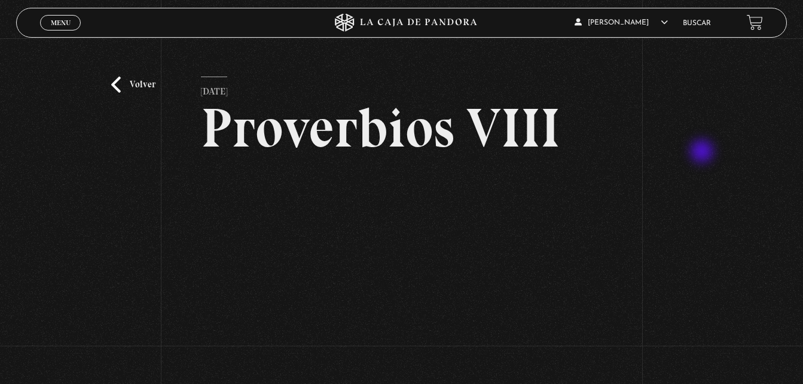
scroll to position [60, 0]
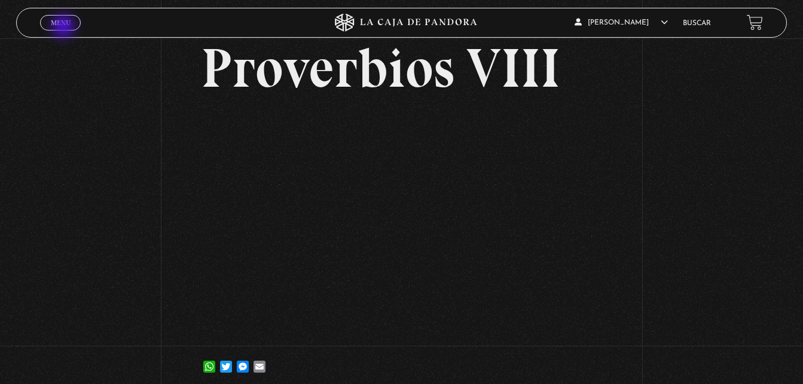
click at [65, 28] on link "Menu Cerrar" at bounding box center [60, 23] width 41 height 16
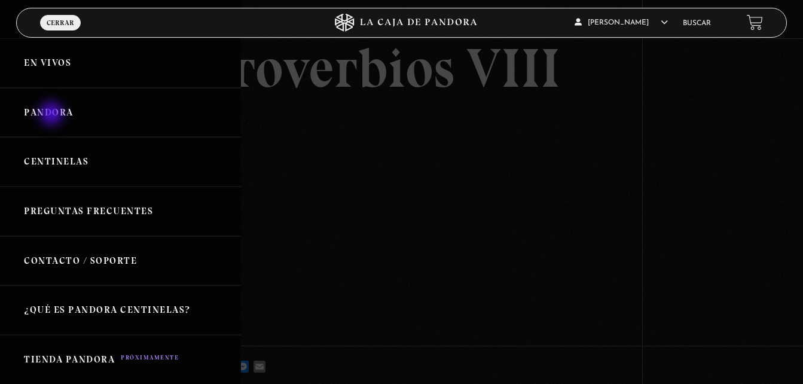
click at [53, 115] on link "Pandora" at bounding box center [120, 113] width 241 height 50
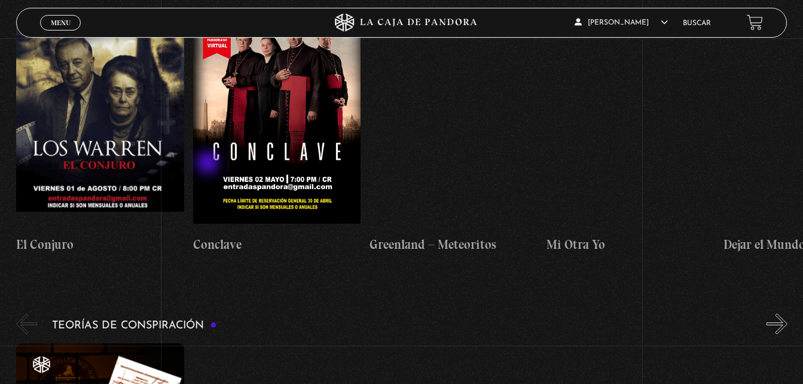
scroll to position [2512, 0]
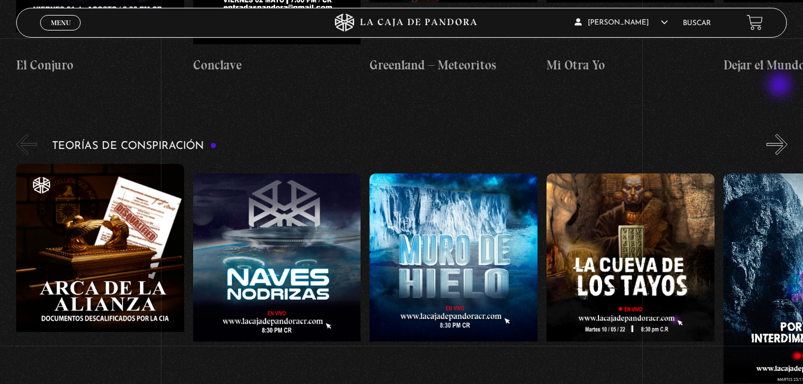
click at [781, 134] on button "»" at bounding box center [777, 144] width 21 height 21
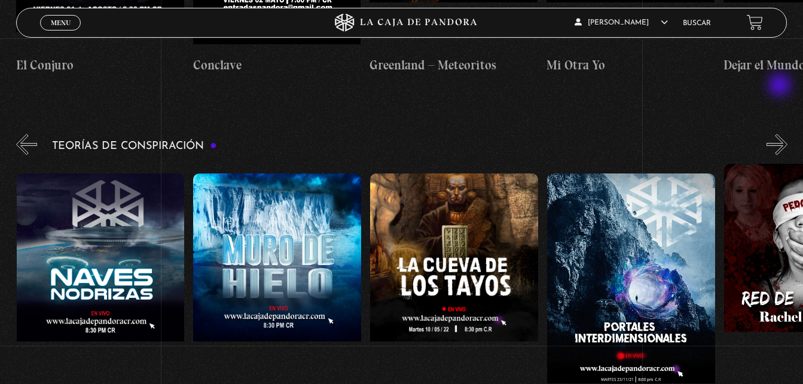
scroll to position [0, 177]
click at [781, 134] on button "»" at bounding box center [777, 144] width 21 height 21
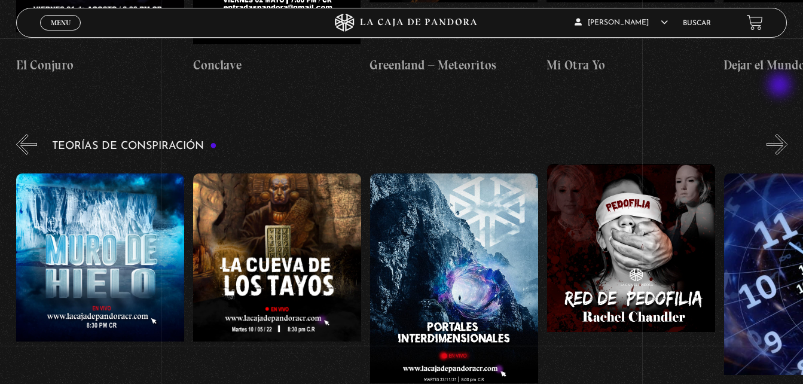
click at [781, 134] on button "»" at bounding box center [777, 144] width 21 height 21
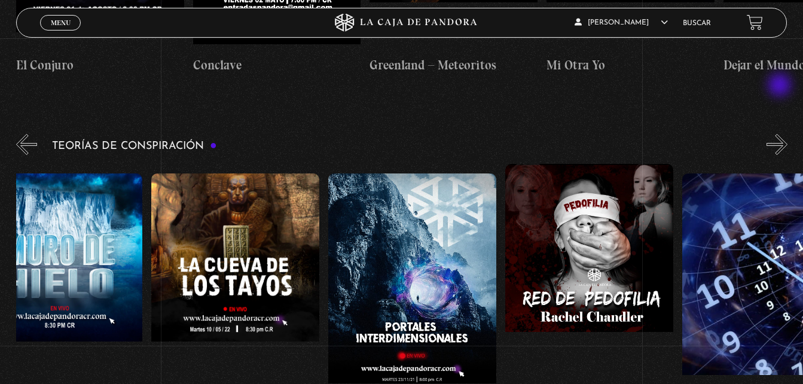
scroll to position [0, 442]
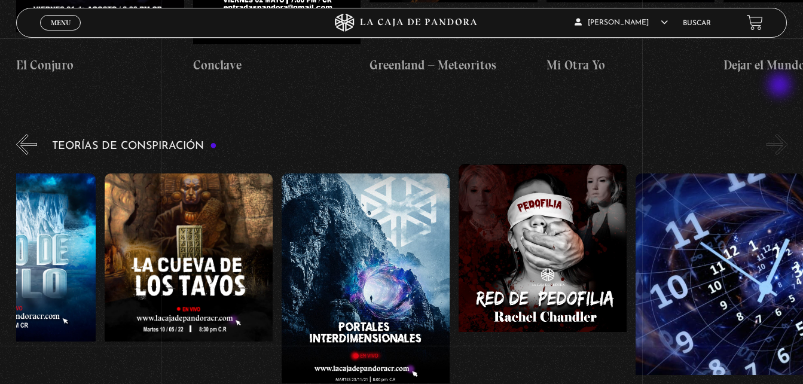
click at [781, 134] on button "»" at bounding box center [777, 144] width 21 height 21
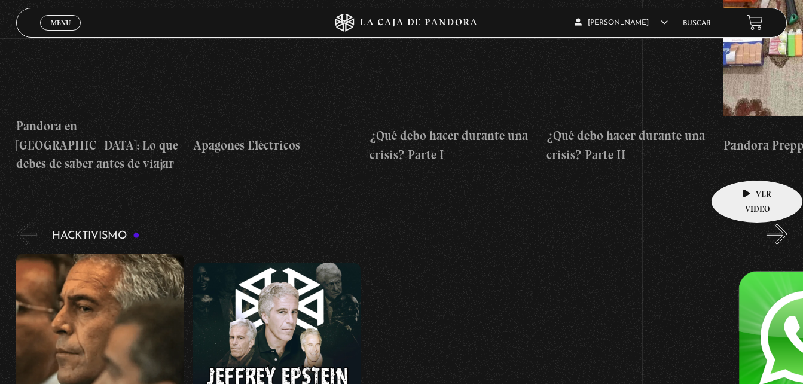
scroll to position [3469, 0]
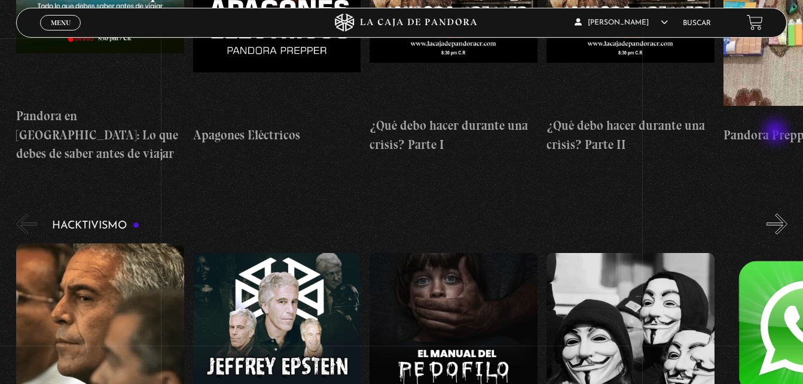
click at [777, 213] on button "»" at bounding box center [777, 223] width 21 height 21
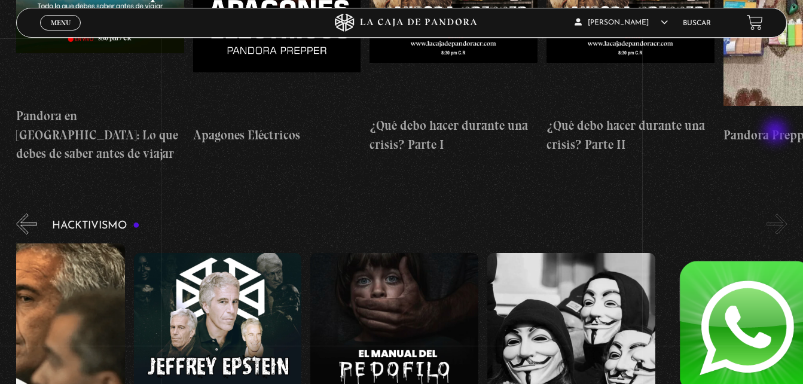
scroll to position [0, 89]
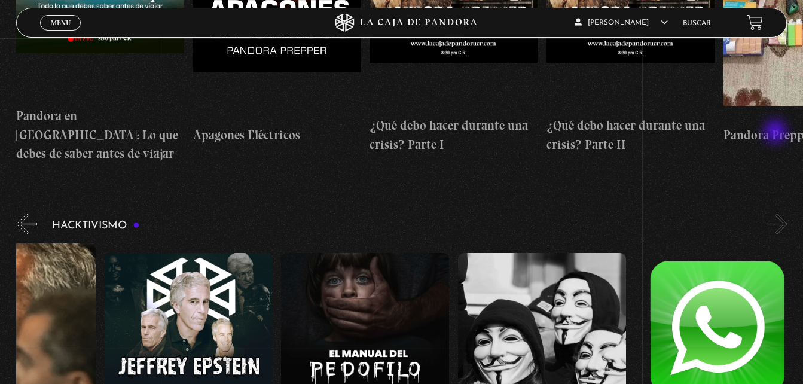
click at [777, 213] on button "»" at bounding box center [777, 223] width 21 height 21
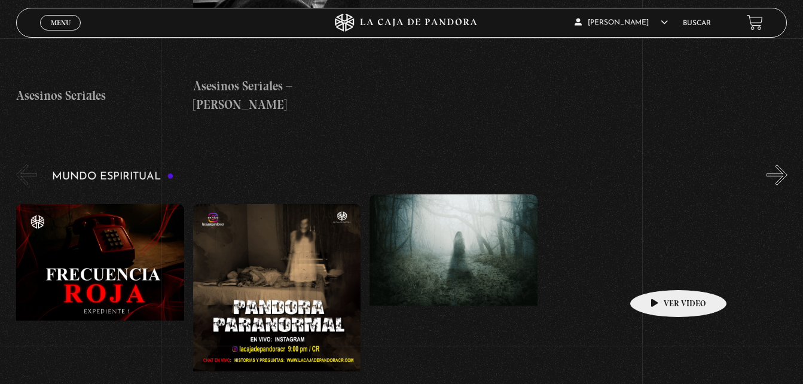
scroll to position [4126, 0]
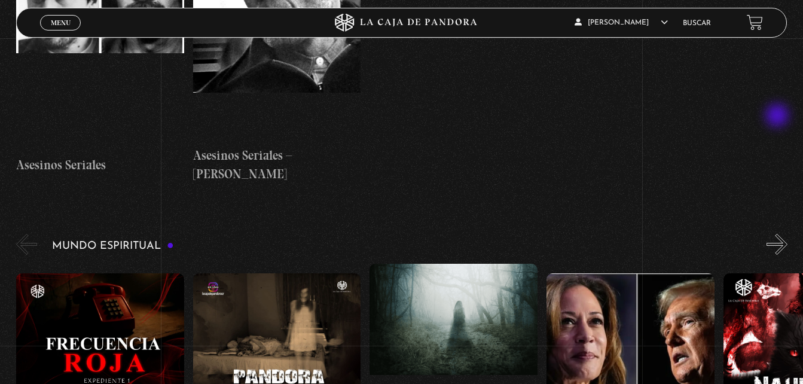
click at [779, 234] on button "»" at bounding box center [777, 244] width 21 height 21
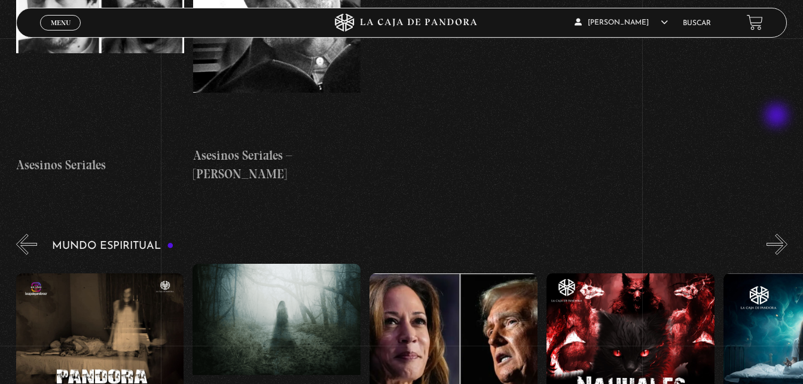
click at [778, 234] on button "»" at bounding box center [777, 244] width 21 height 21
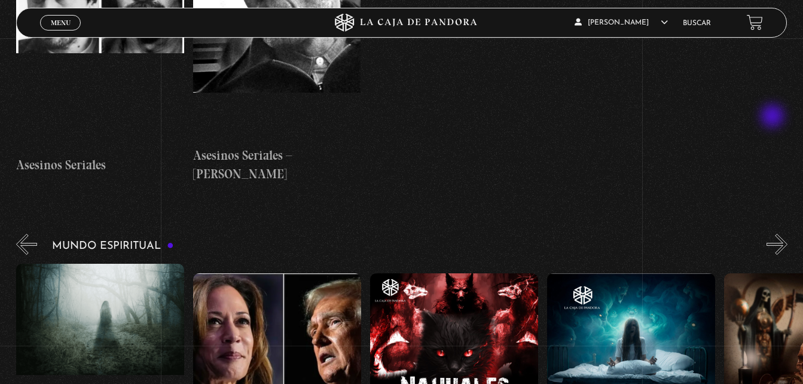
scroll to position [0, 354]
click at [774, 231] on div "Mundo Espiritual «" at bounding box center [409, 376] width 787 height 291
click at [784, 234] on button "»" at bounding box center [777, 244] width 21 height 21
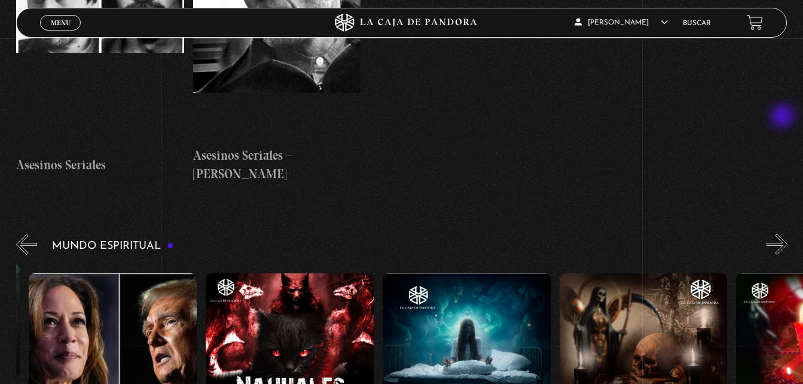
scroll to position [0, 530]
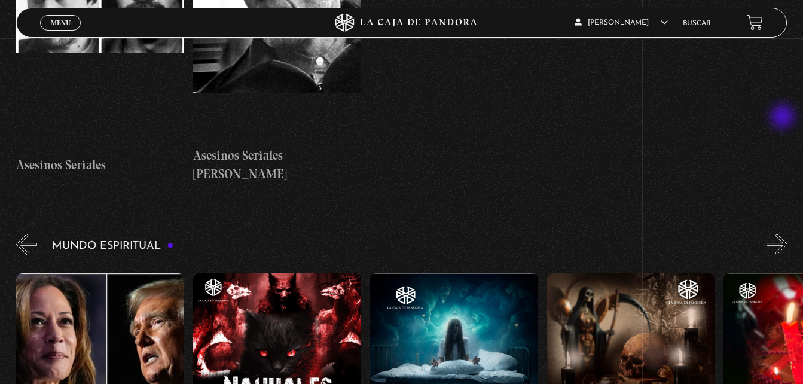
click at [784, 234] on button "»" at bounding box center [777, 244] width 21 height 21
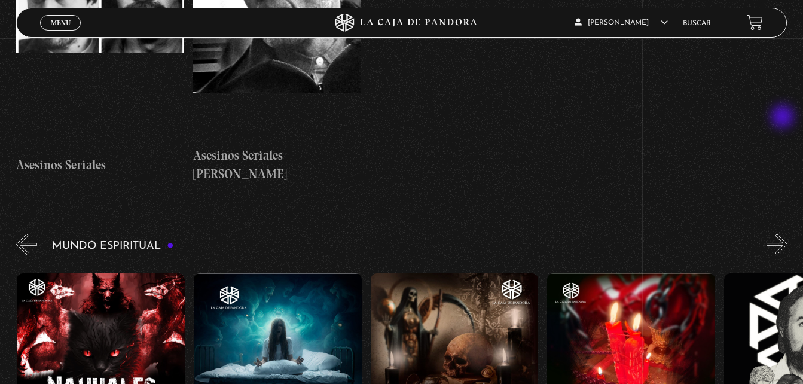
scroll to position [0, 707]
click at [785, 234] on button "»" at bounding box center [777, 244] width 21 height 21
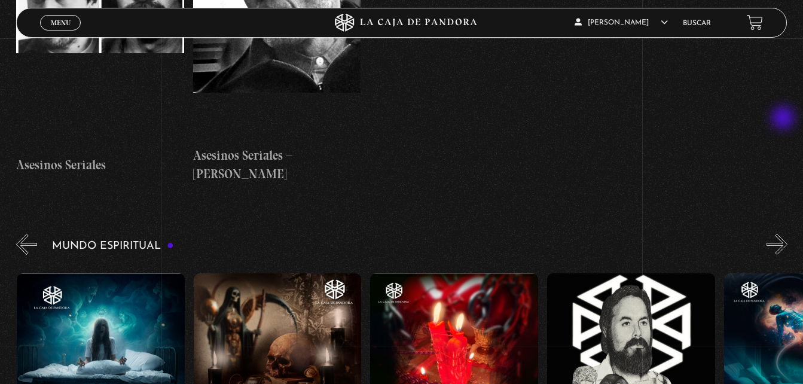
scroll to position [0, 884]
click at [784, 234] on button "»" at bounding box center [777, 244] width 21 height 21
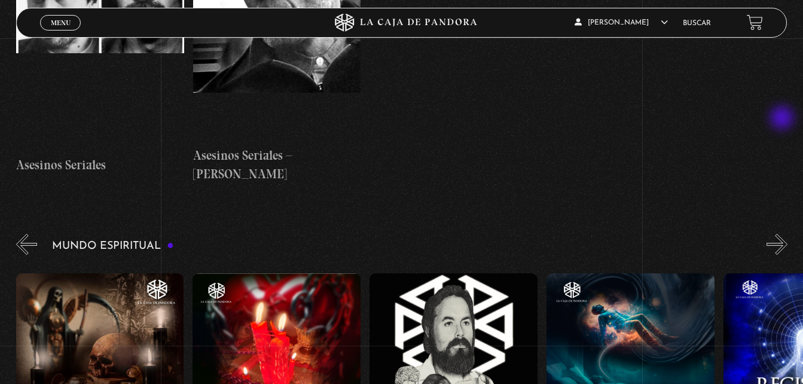
click at [783, 234] on button "»" at bounding box center [777, 244] width 21 height 21
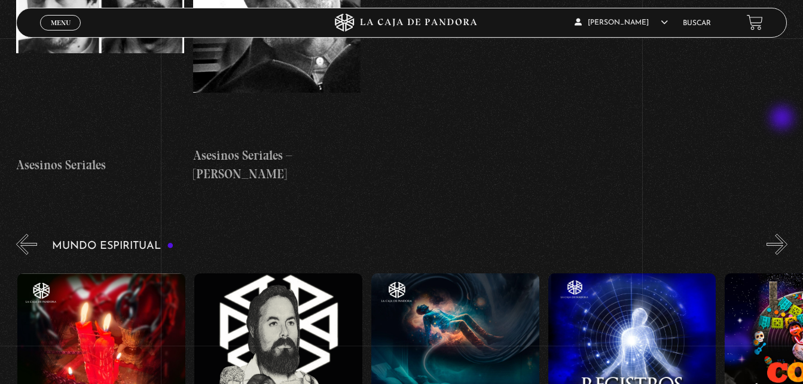
scroll to position [0, 1238]
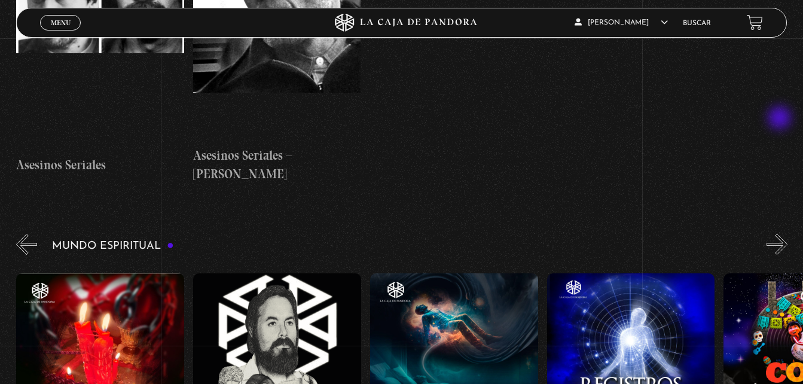
click at [781, 234] on button "»" at bounding box center [777, 244] width 21 height 21
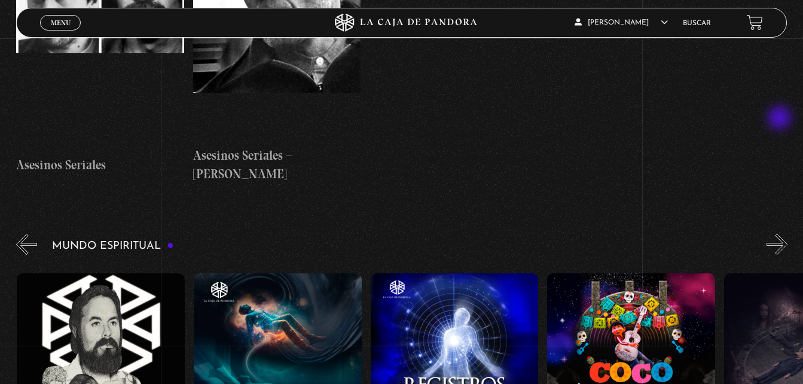
scroll to position [0, 1415]
click at [780, 234] on button "»" at bounding box center [777, 244] width 21 height 21
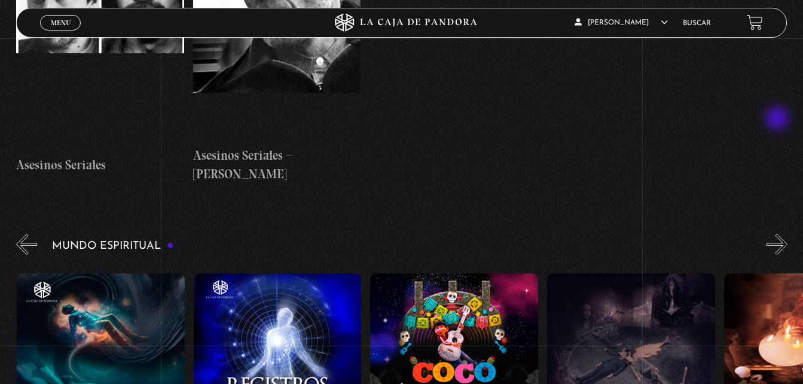
scroll to position [0, 1592]
click at [779, 234] on button "»" at bounding box center [777, 244] width 21 height 21
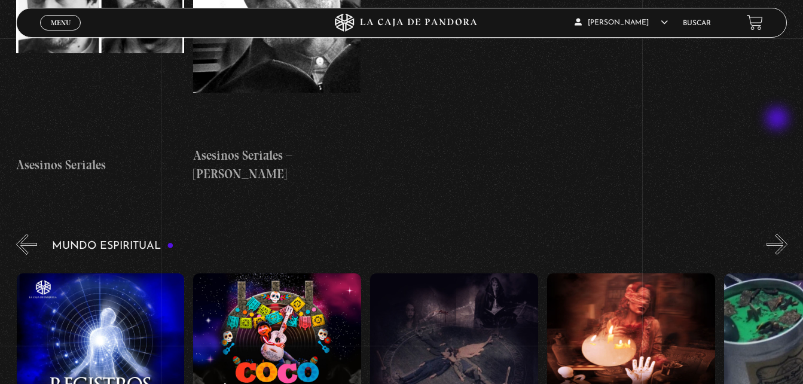
scroll to position [0, 1769]
click at [779, 234] on button "»" at bounding box center [777, 244] width 21 height 21
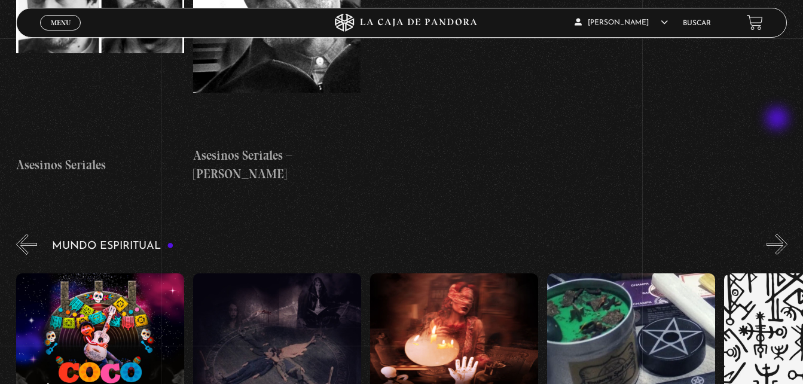
scroll to position [0, 1946]
click at [778, 234] on button "»" at bounding box center [777, 244] width 21 height 21
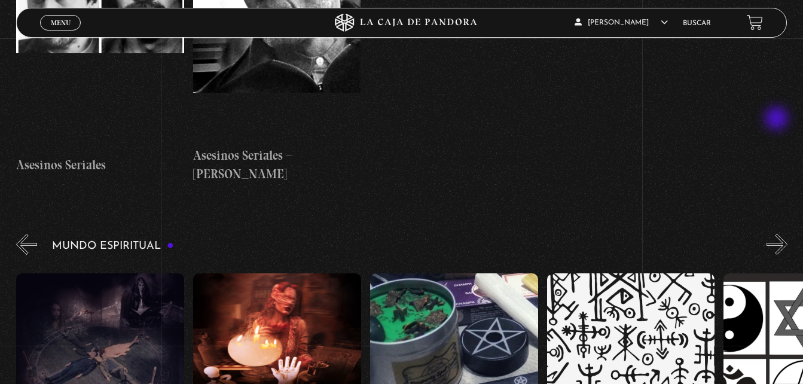
click at [777, 234] on button "»" at bounding box center [777, 244] width 21 height 21
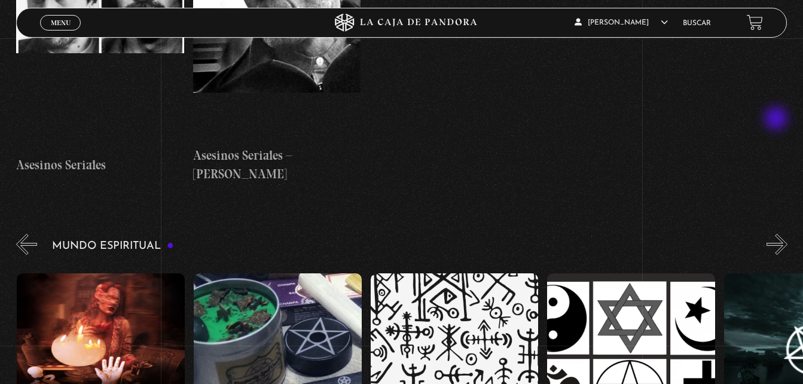
click at [777, 234] on button "»" at bounding box center [777, 244] width 21 height 21
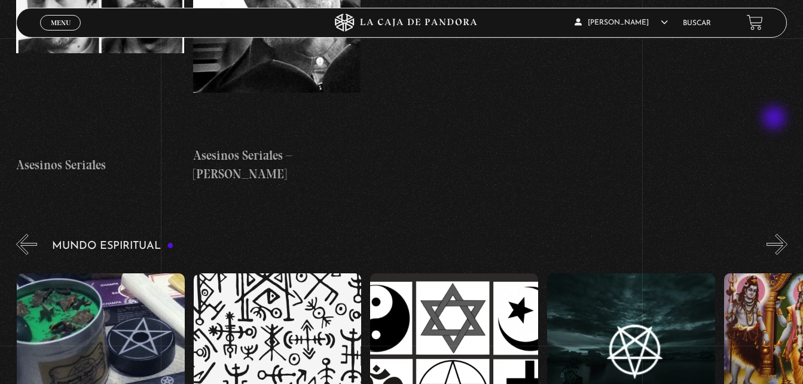
click at [776, 234] on button "»" at bounding box center [777, 244] width 21 height 21
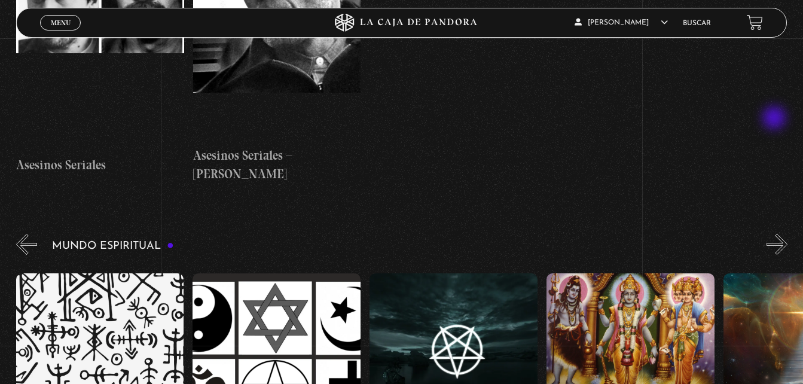
click at [776, 234] on button "»" at bounding box center [777, 244] width 21 height 21
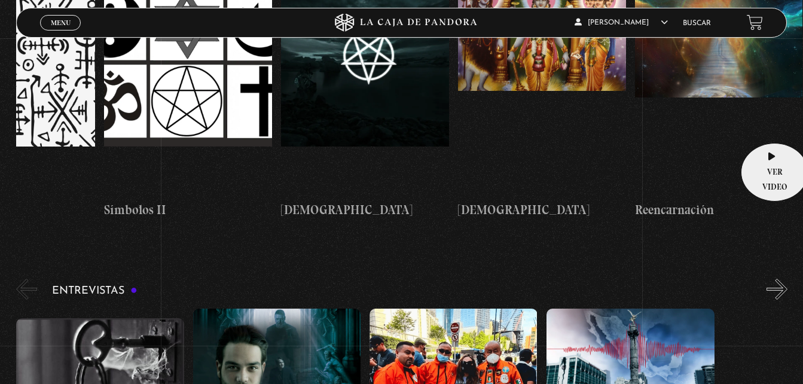
scroll to position [4425, 0]
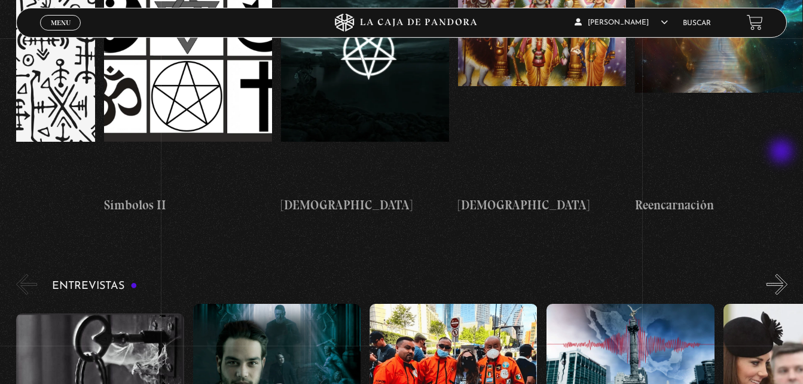
click at [783, 274] on button "»" at bounding box center [777, 284] width 21 height 21
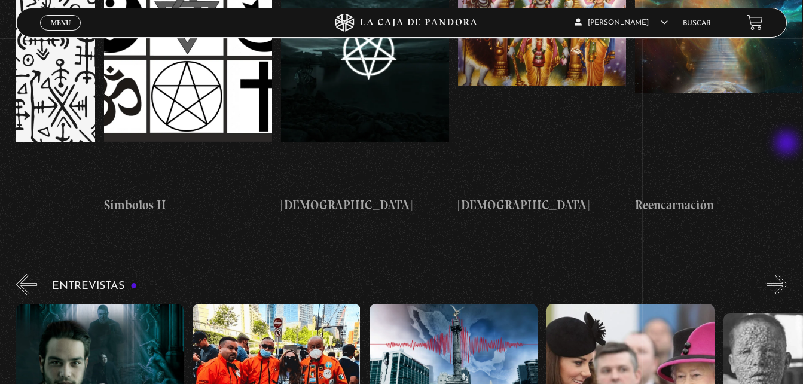
click at [788, 274] on button "»" at bounding box center [777, 284] width 21 height 21
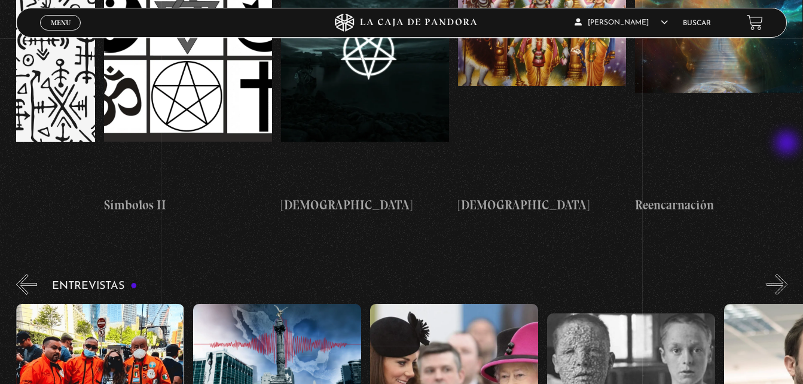
click at [788, 274] on button "»" at bounding box center [777, 284] width 21 height 21
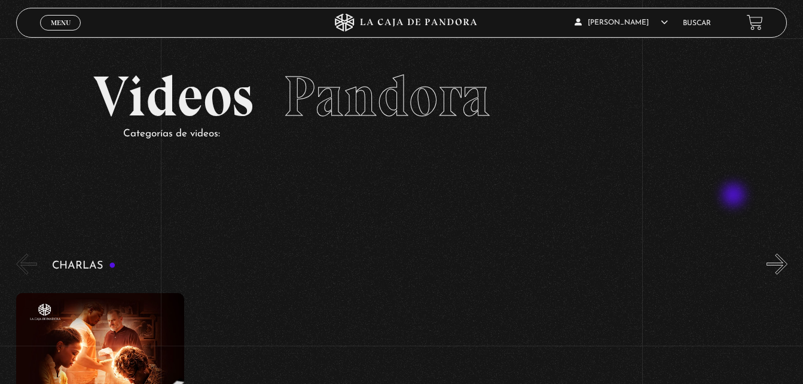
scroll to position [60, 0]
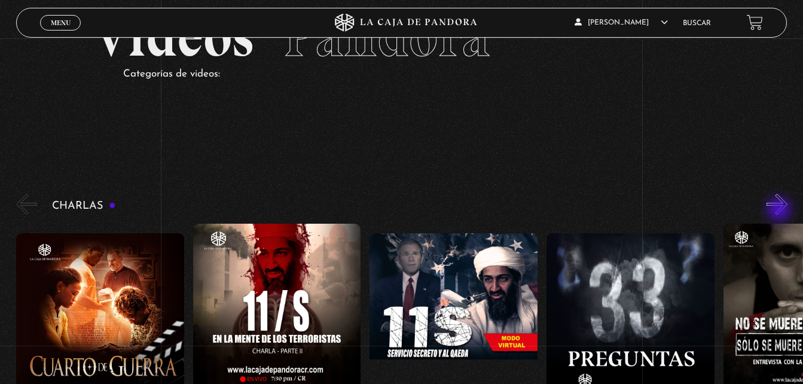
click at [780, 211] on button "»" at bounding box center [777, 204] width 21 height 21
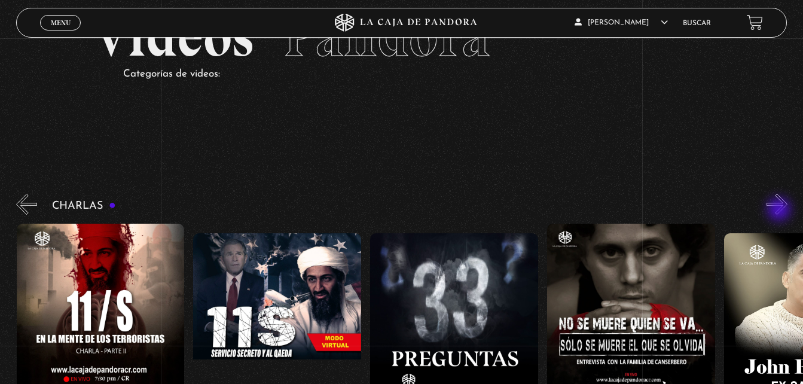
scroll to position [0, 177]
click at [780, 211] on button "»" at bounding box center [777, 204] width 21 height 21
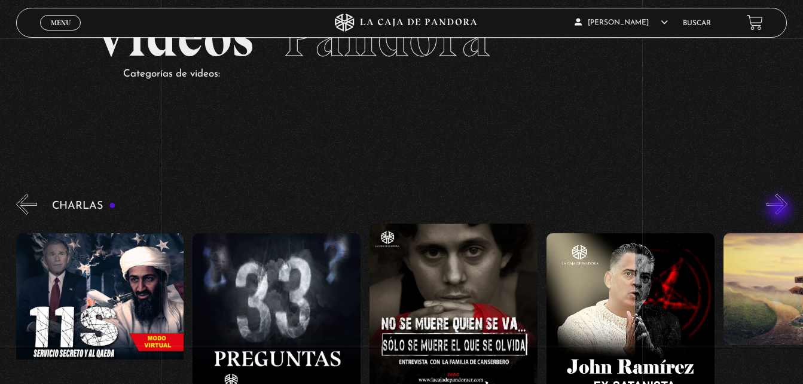
click at [780, 210] on button "»" at bounding box center [777, 204] width 21 height 21
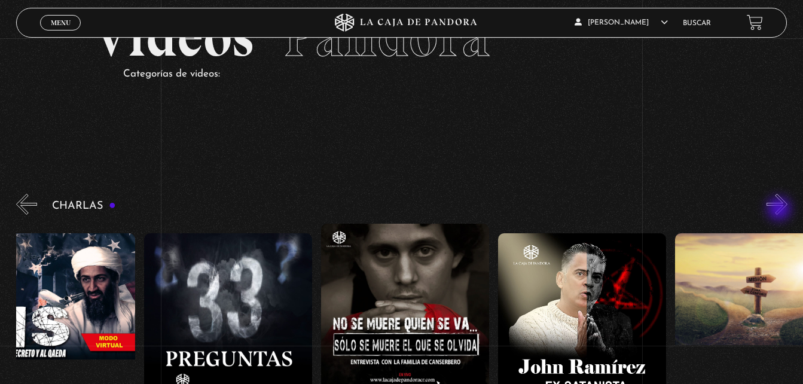
scroll to position [0, 442]
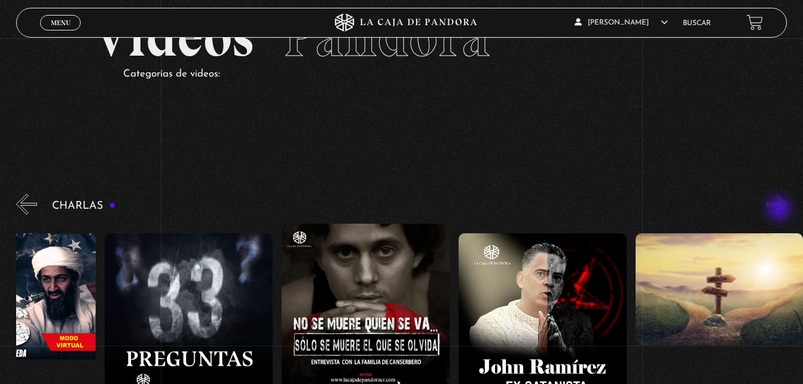
click at [780, 210] on button "»" at bounding box center [777, 204] width 21 height 21
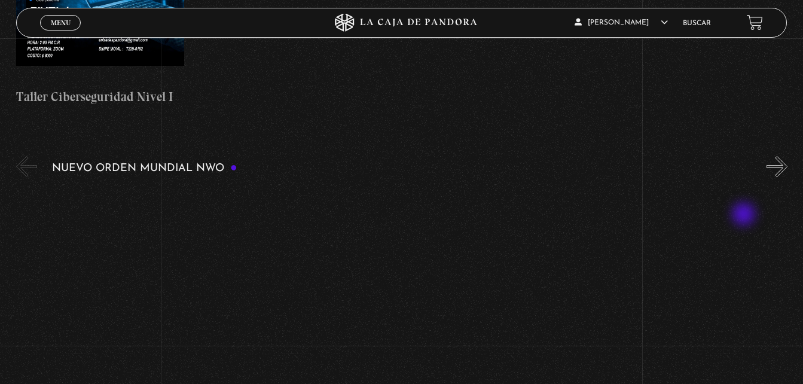
scroll to position [777, 0]
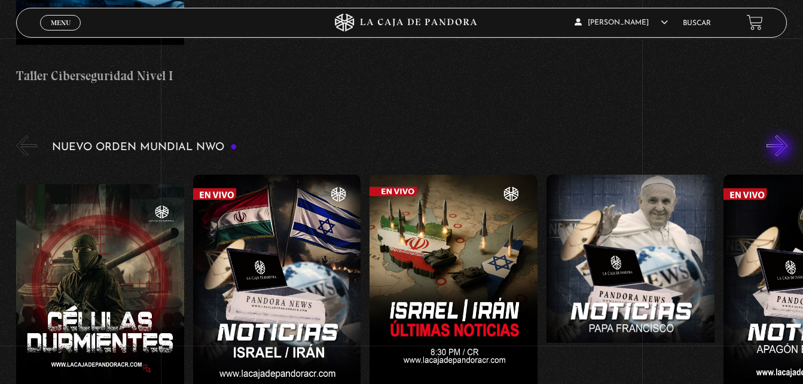
click at [782, 148] on button "»" at bounding box center [777, 145] width 21 height 21
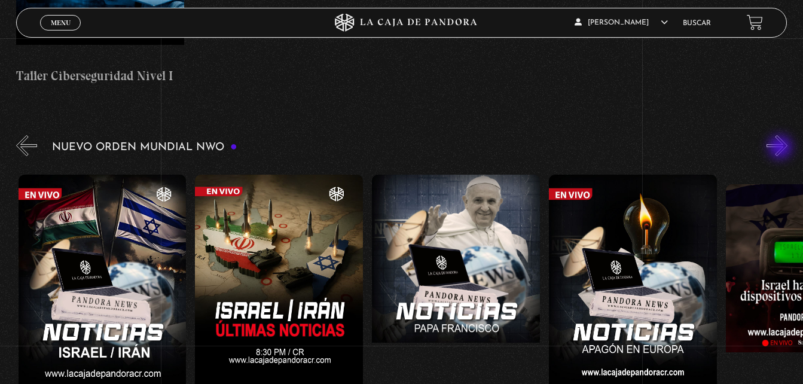
click at [782, 148] on button "»" at bounding box center [777, 145] width 21 height 21
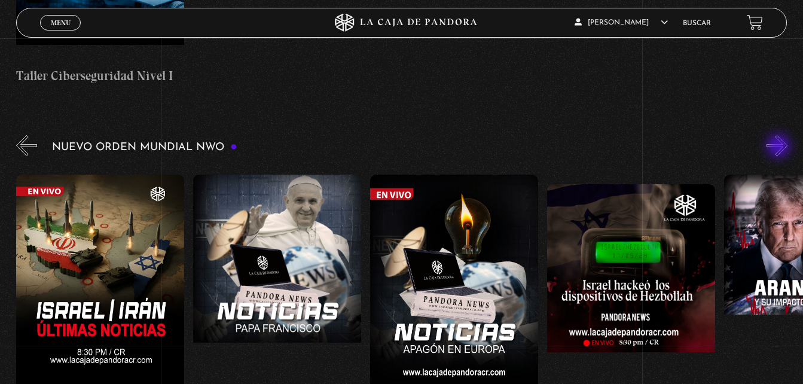
click at [780, 147] on button "»" at bounding box center [777, 145] width 21 height 21
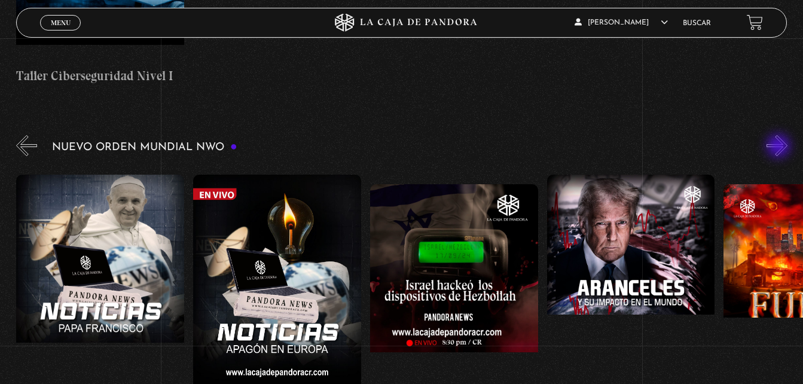
click at [780, 147] on button "»" at bounding box center [777, 145] width 21 height 21
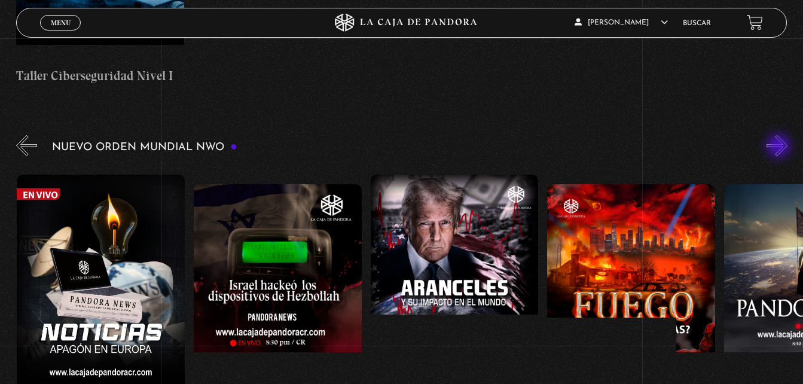
scroll to position [0, 707]
click at [780, 147] on button "»" at bounding box center [777, 145] width 21 height 21
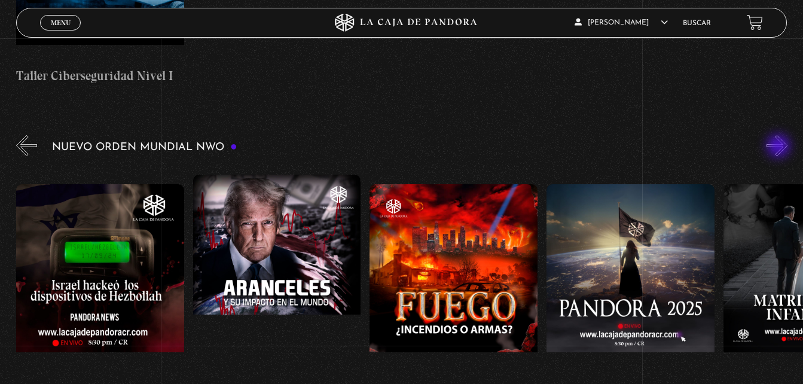
click at [780, 147] on button "»" at bounding box center [777, 145] width 21 height 21
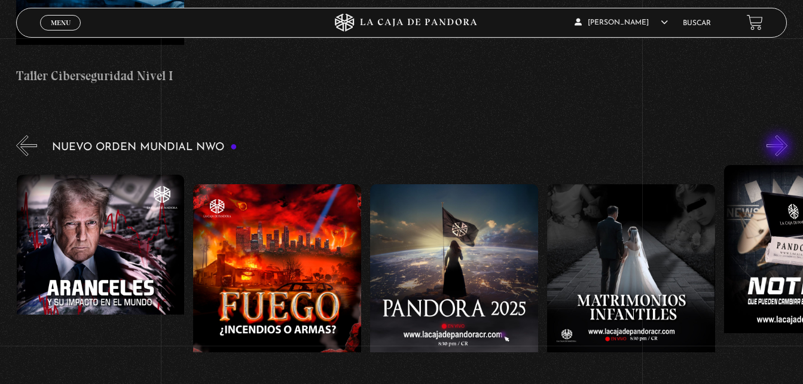
scroll to position [0, 1061]
click at [780, 147] on button "»" at bounding box center [777, 145] width 21 height 21
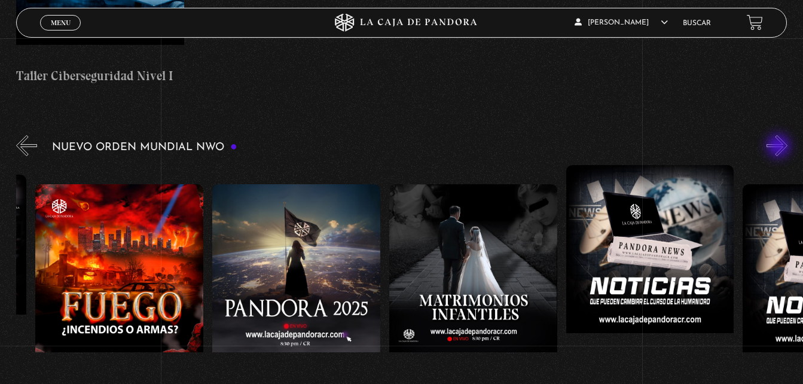
scroll to position [0, 1238]
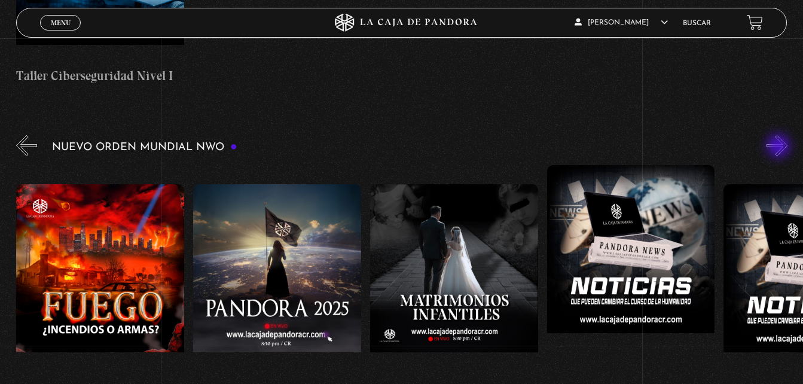
click at [780, 147] on button "»" at bounding box center [777, 145] width 21 height 21
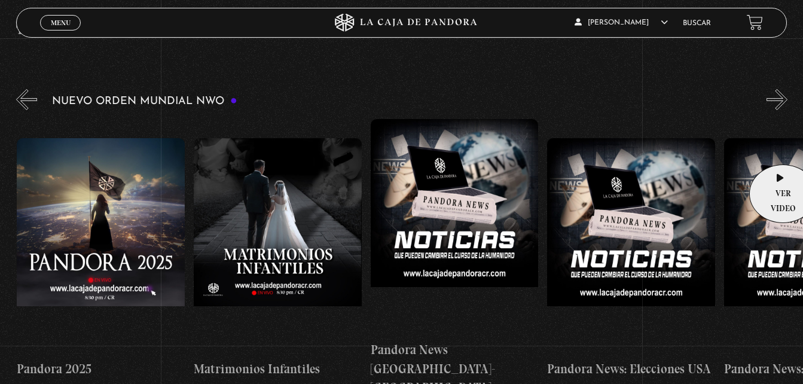
scroll to position [0, 1415]
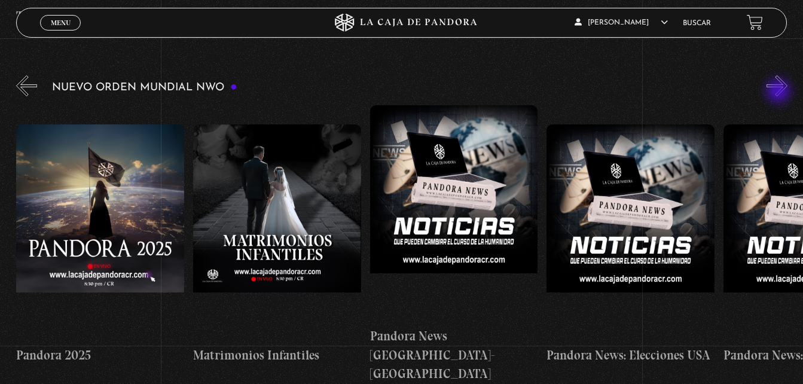
click at [781, 90] on button "»" at bounding box center [777, 85] width 21 height 21
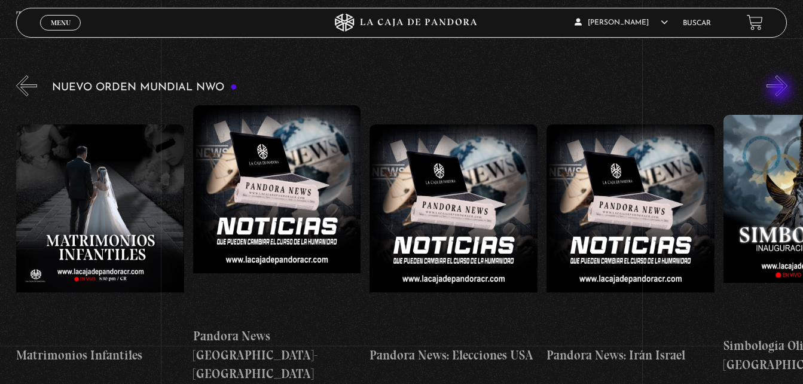
click at [781, 90] on button "»" at bounding box center [777, 85] width 21 height 21
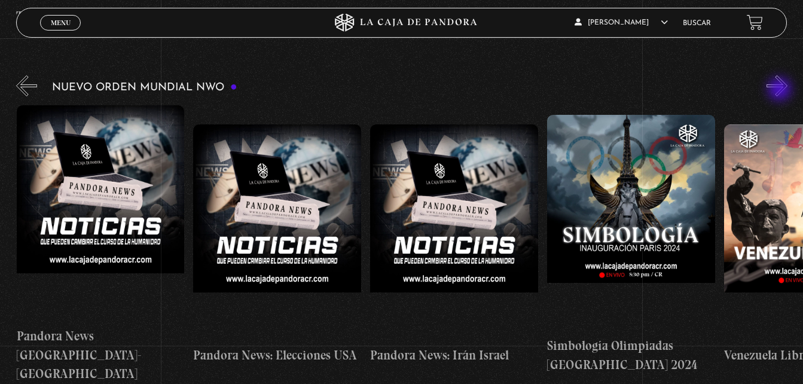
click at [781, 90] on button "»" at bounding box center [777, 85] width 21 height 21
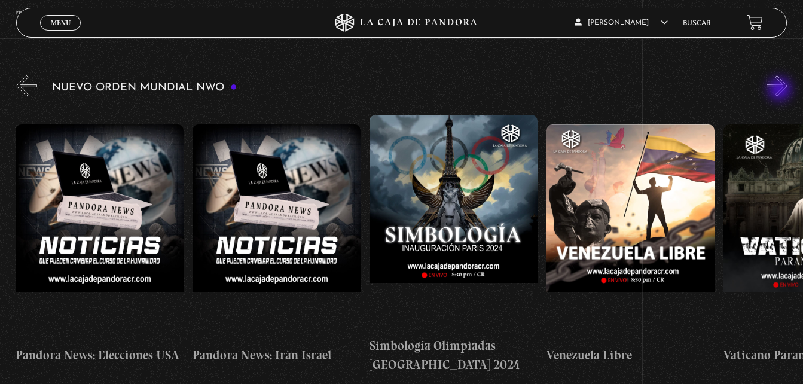
click at [781, 90] on button "»" at bounding box center [777, 85] width 21 height 21
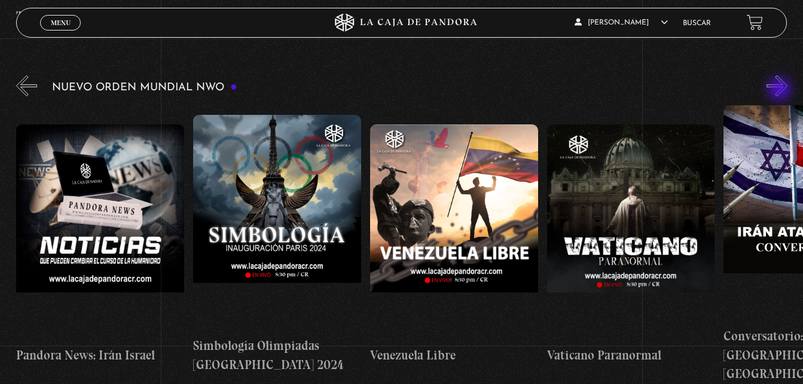
click at [781, 90] on button "»" at bounding box center [777, 85] width 21 height 21
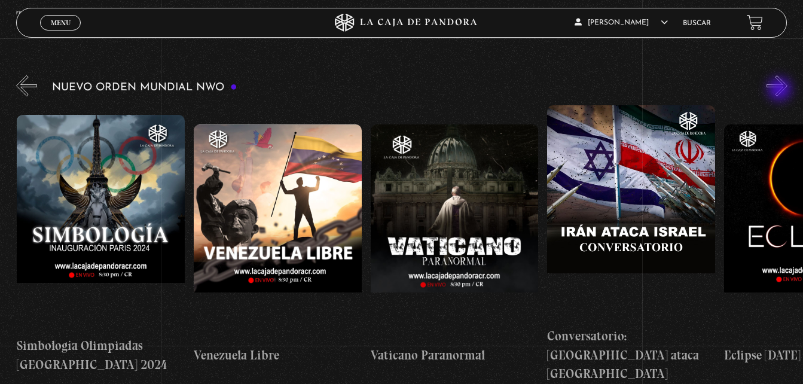
scroll to position [0, 2299]
click at [781, 90] on button "»" at bounding box center [777, 85] width 21 height 21
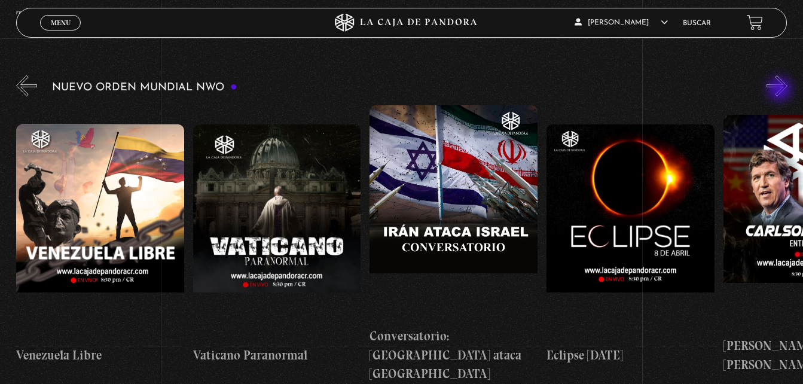
click at [781, 90] on button "»" at bounding box center [777, 85] width 21 height 21
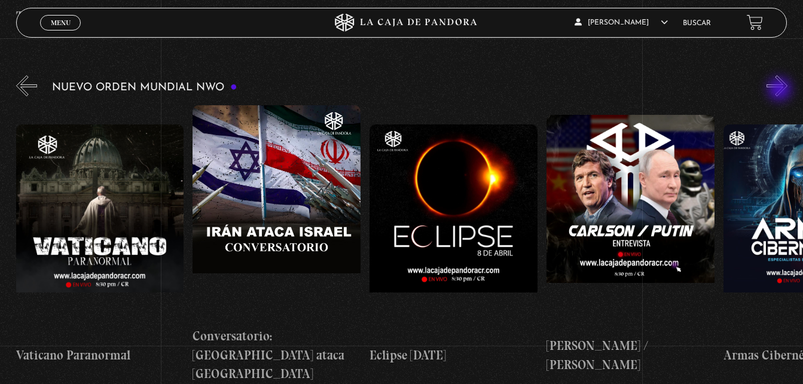
click at [781, 90] on button "»" at bounding box center [777, 85] width 21 height 21
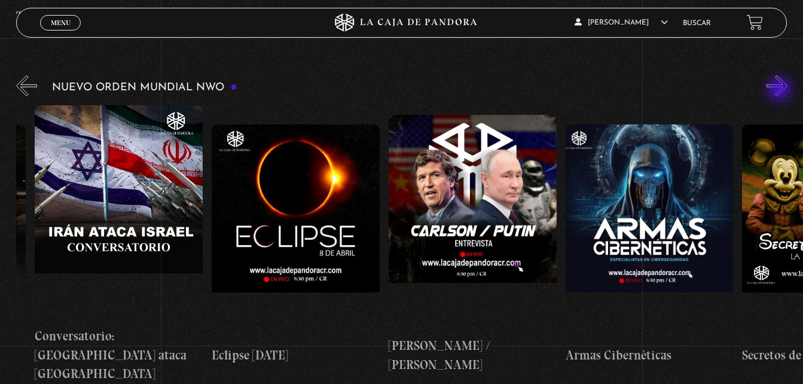
scroll to position [0, 2830]
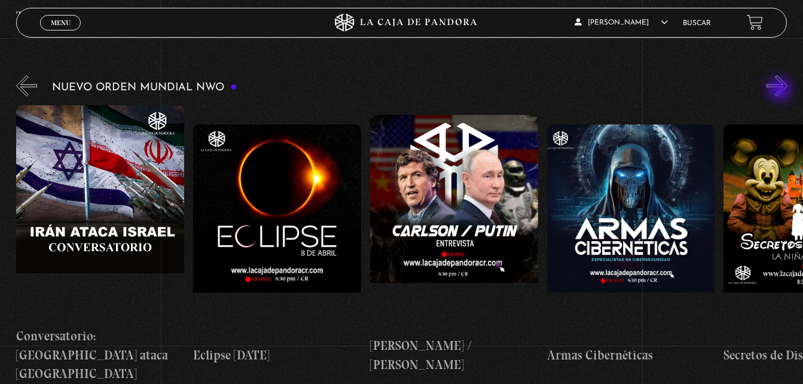
click at [781, 90] on button "»" at bounding box center [777, 85] width 21 height 21
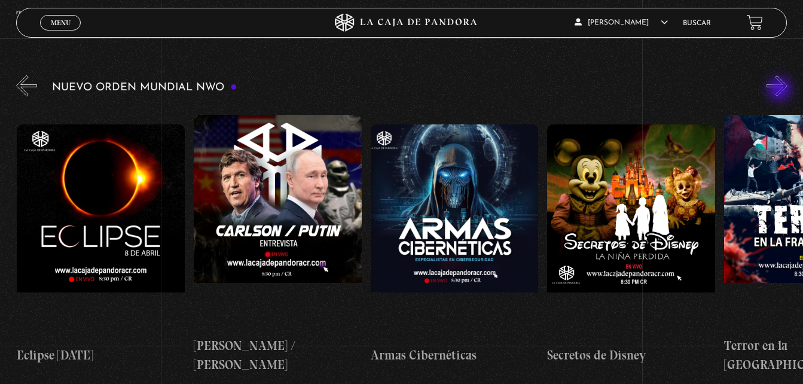
scroll to position [0, 3007]
click at [781, 90] on button "»" at bounding box center [777, 85] width 21 height 21
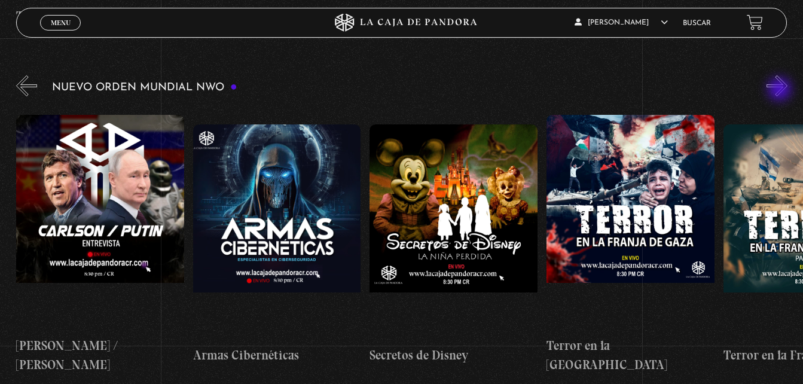
click at [781, 90] on button "»" at bounding box center [777, 85] width 21 height 21
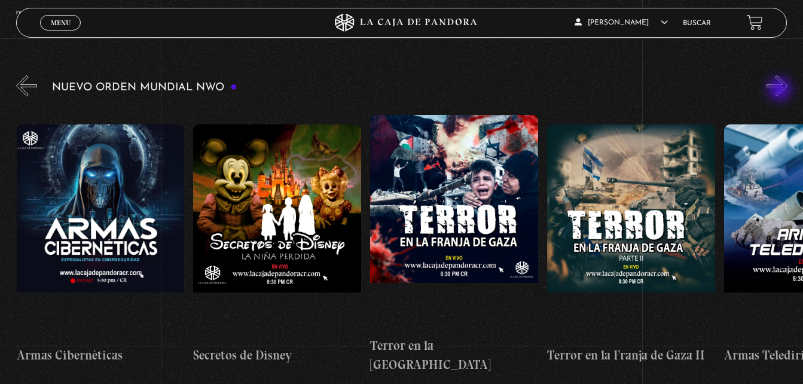
scroll to position [0, 3361]
click at [781, 90] on button "»" at bounding box center [777, 85] width 21 height 21
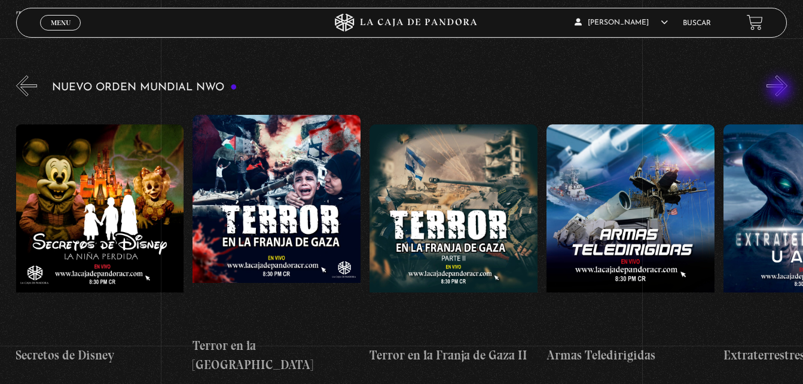
click at [781, 90] on button "»" at bounding box center [777, 85] width 21 height 21
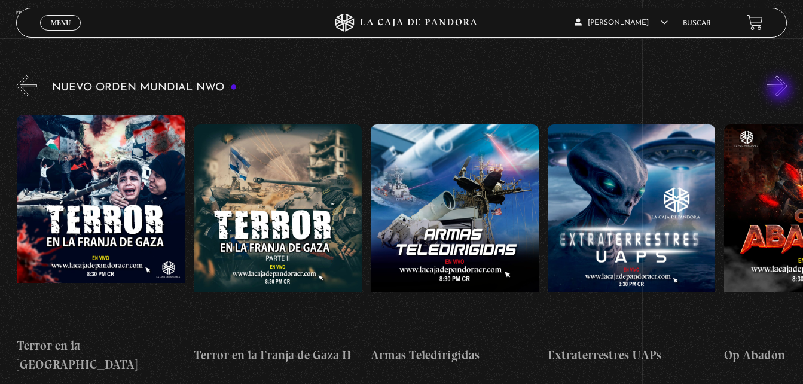
scroll to position [0, 3714]
click at [781, 92] on button "»" at bounding box center [777, 85] width 21 height 21
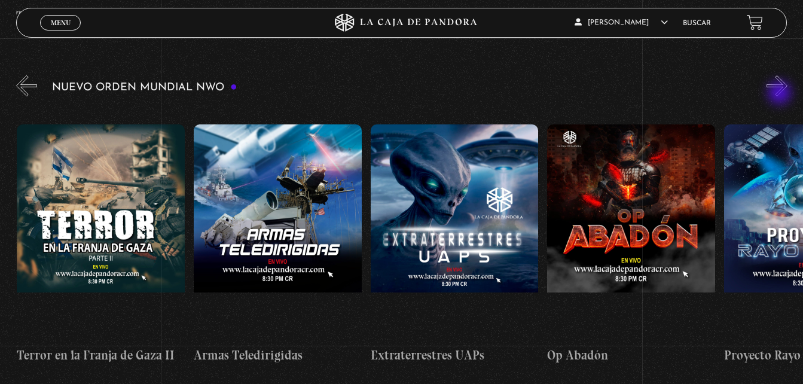
scroll to position [0, 3891]
click at [781, 94] on button "»" at bounding box center [777, 85] width 21 height 21
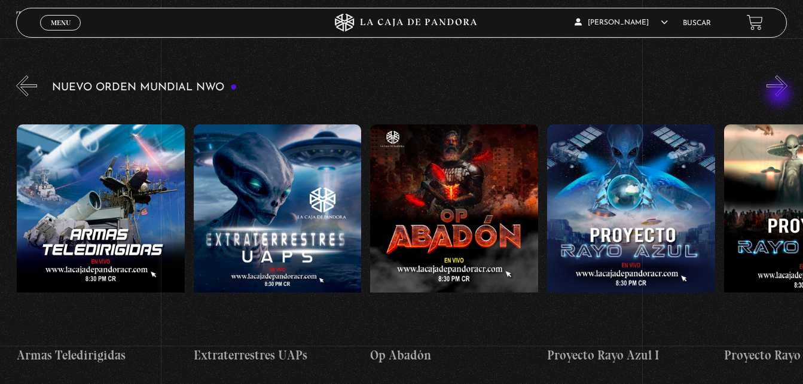
scroll to position [0, 4068]
click at [780, 96] on button "»" at bounding box center [777, 85] width 21 height 21
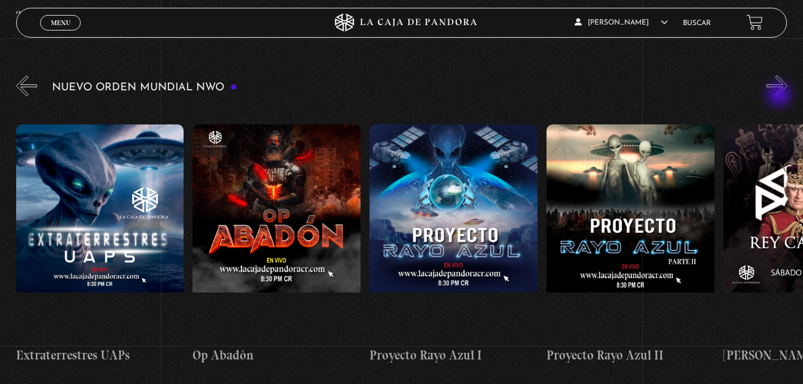
click at [780, 96] on button "»" at bounding box center [777, 85] width 21 height 21
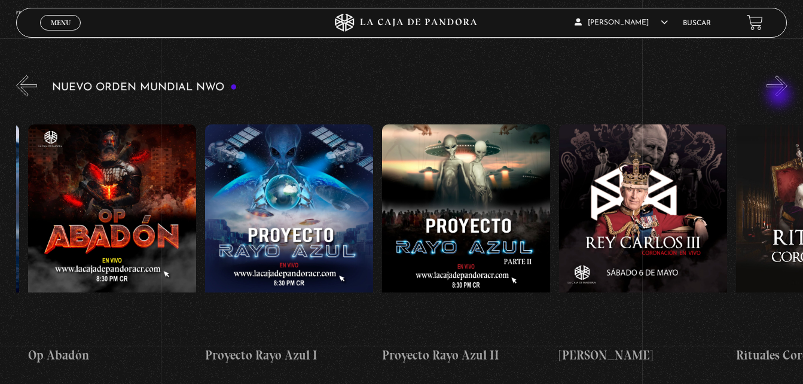
scroll to position [0, 4422]
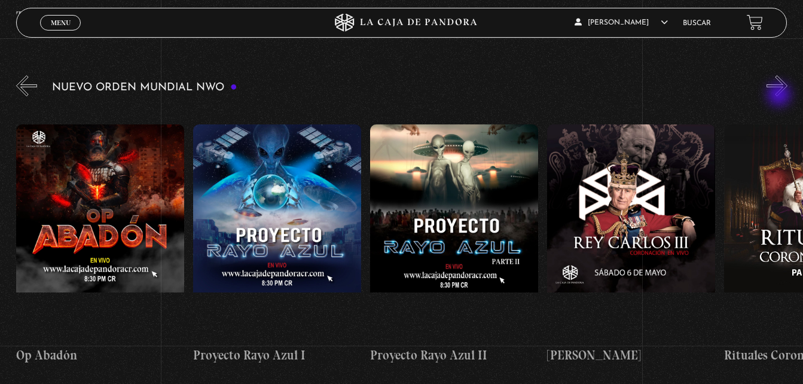
click at [780, 96] on button "»" at bounding box center [777, 85] width 21 height 21
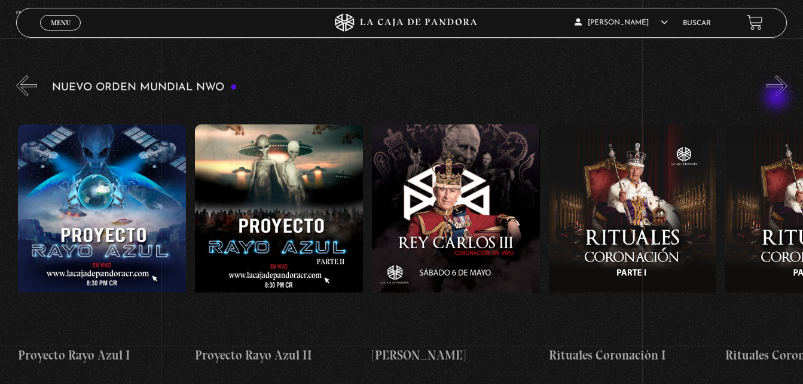
scroll to position [0, 4599]
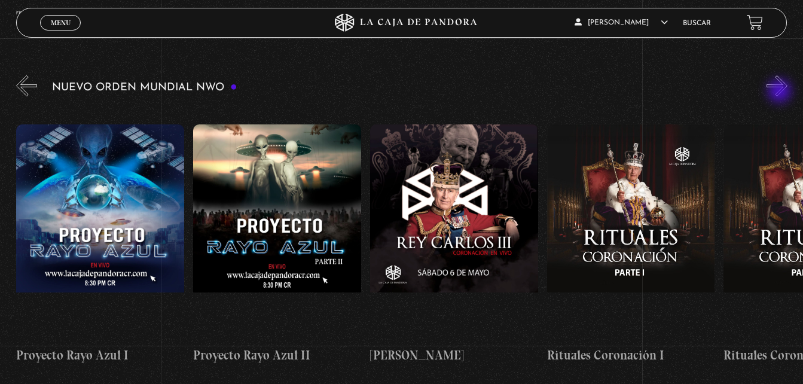
click at [781, 92] on button "»" at bounding box center [777, 85] width 21 height 21
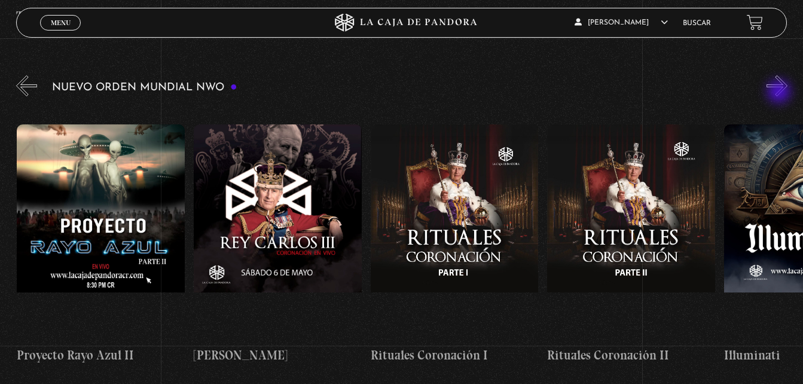
scroll to position [0, 4776]
click at [780, 93] on button "»" at bounding box center [777, 85] width 21 height 21
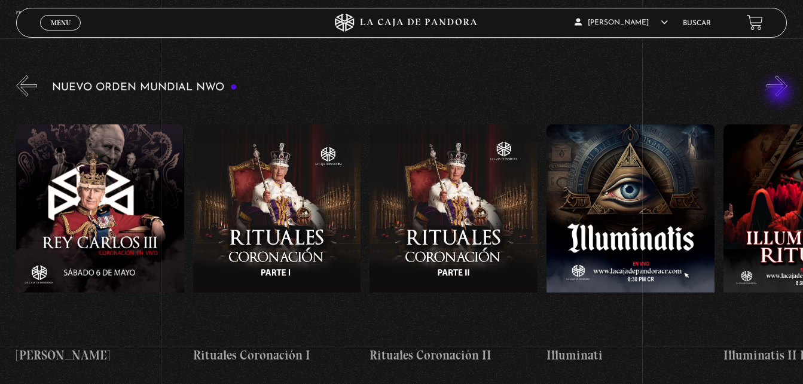
click at [780, 93] on button "»" at bounding box center [777, 85] width 21 height 21
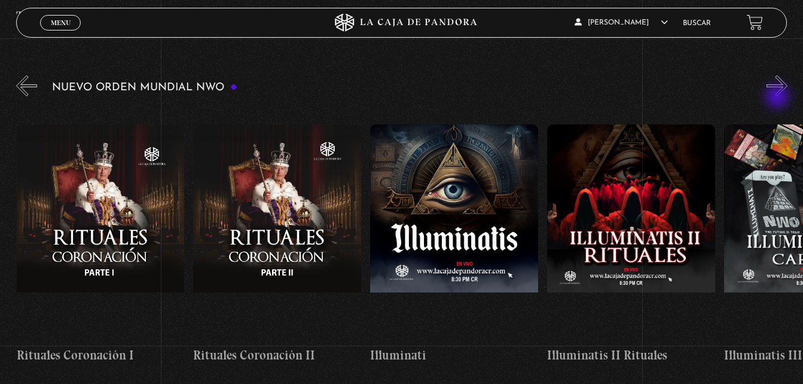
scroll to position [0, 5130]
click at [777, 97] on div "Nuevo Orden Mundial NWO 2023" at bounding box center [409, 228] width 787 height 310
click at [779, 91] on button "»" at bounding box center [777, 85] width 21 height 21
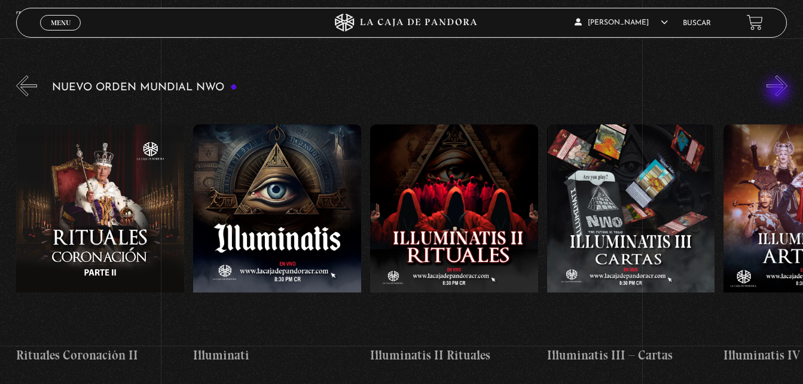
click at [779, 91] on button "»" at bounding box center [777, 85] width 21 height 21
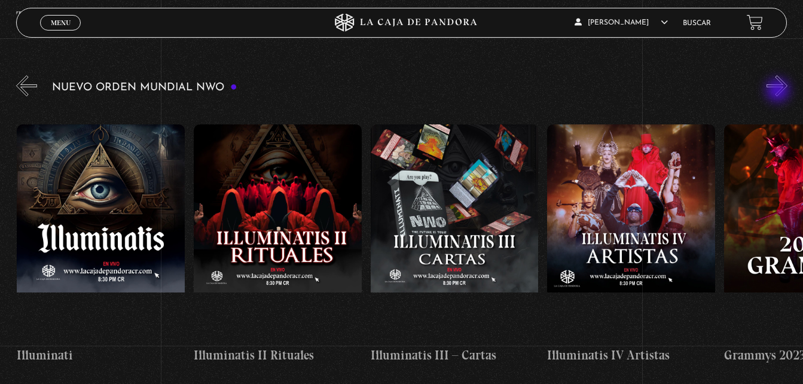
scroll to position [0, 5483]
click at [779, 91] on button "»" at bounding box center [777, 85] width 21 height 21
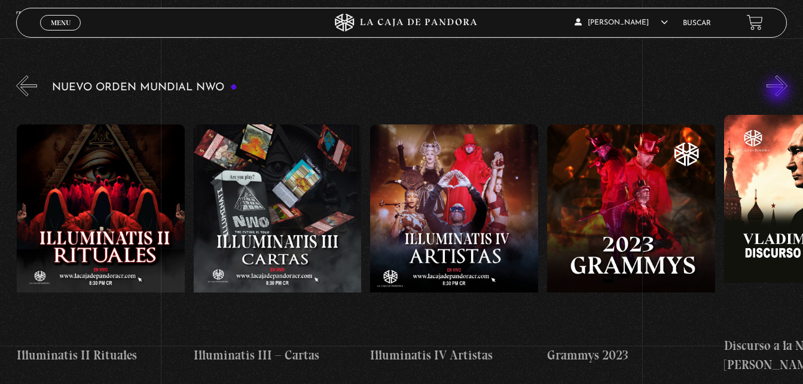
scroll to position [0, 5660]
click at [779, 93] on button "»" at bounding box center [777, 85] width 21 height 21
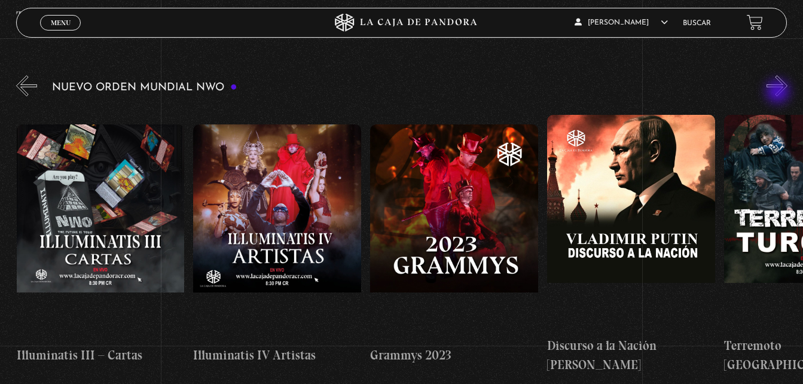
scroll to position [0, 5837]
click at [779, 93] on button "»" at bounding box center [777, 85] width 21 height 21
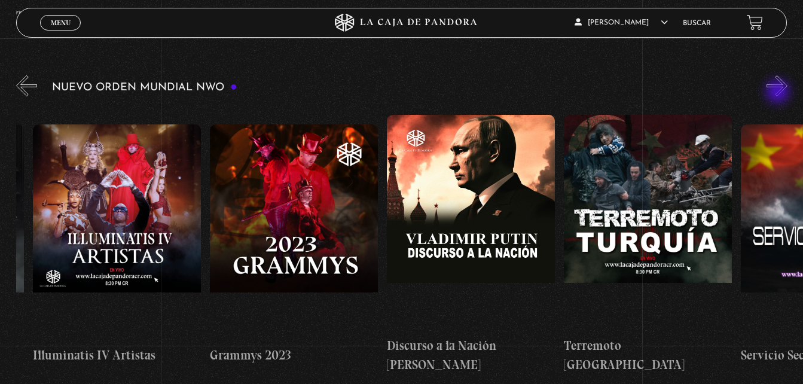
scroll to position [0, 6014]
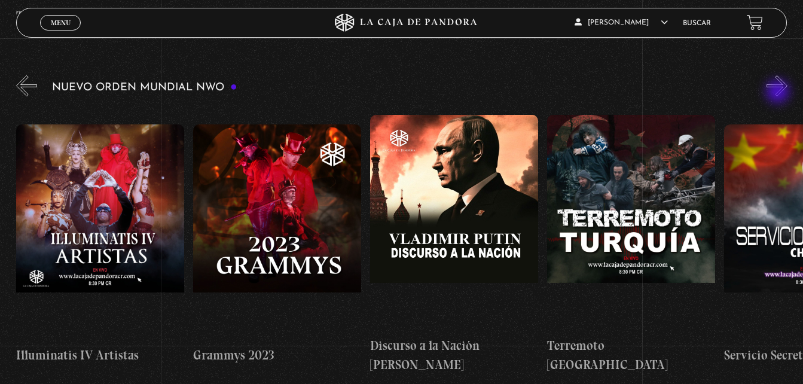
click at [779, 93] on button "»" at bounding box center [777, 85] width 21 height 21
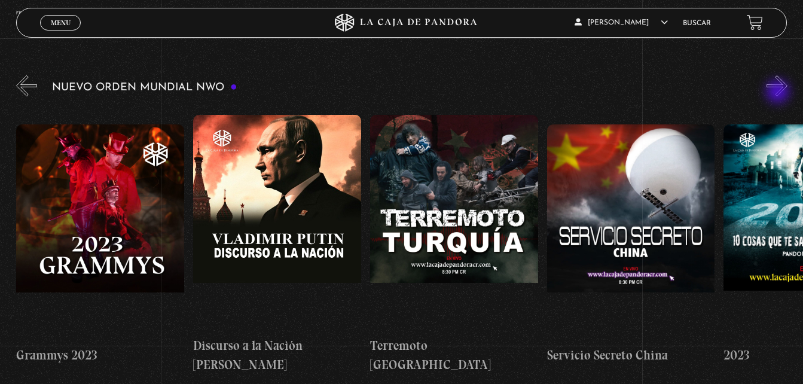
scroll to position [0, 6191]
click at [779, 93] on button "»" at bounding box center [777, 85] width 21 height 21
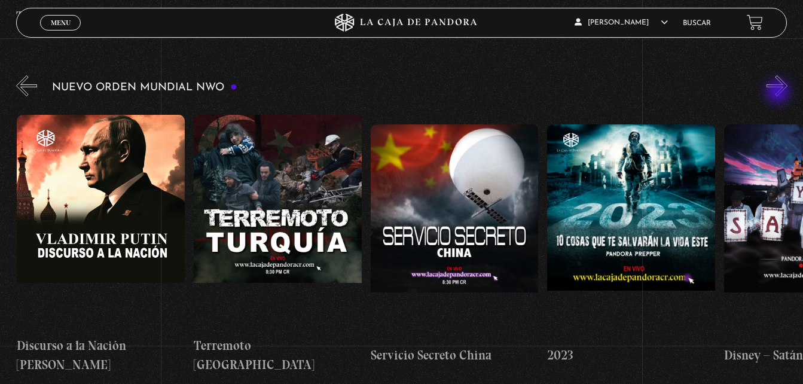
scroll to position [0, 6368]
click at [779, 93] on button "»" at bounding box center [777, 85] width 21 height 21
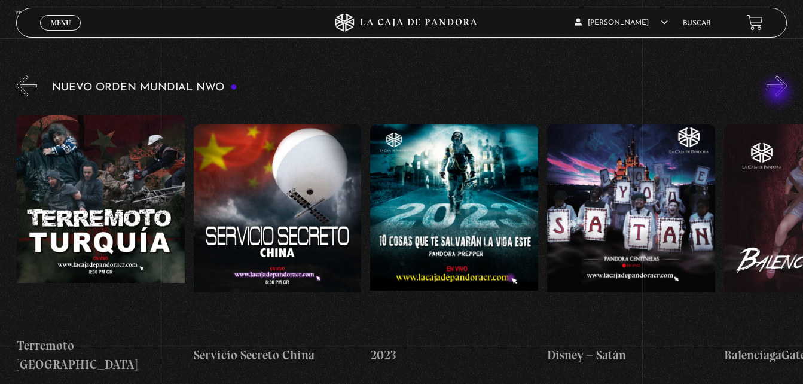
scroll to position [0, 6545]
click at [779, 93] on button "»" at bounding box center [777, 85] width 21 height 21
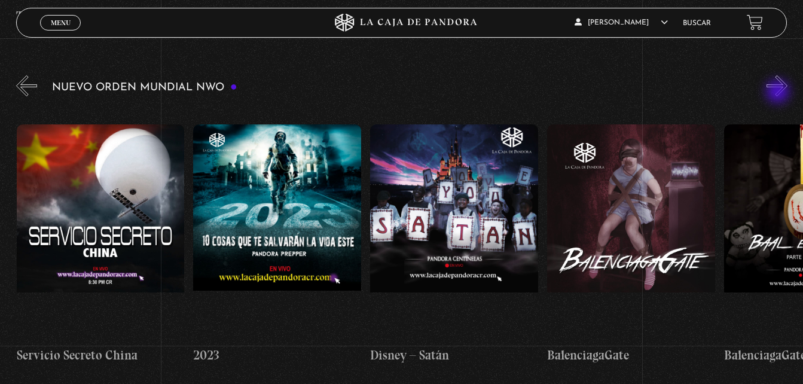
scroll to position [0, 6722]
click at [779, 93] on button "»" at bounding box center [777, 85] width 21 height 21
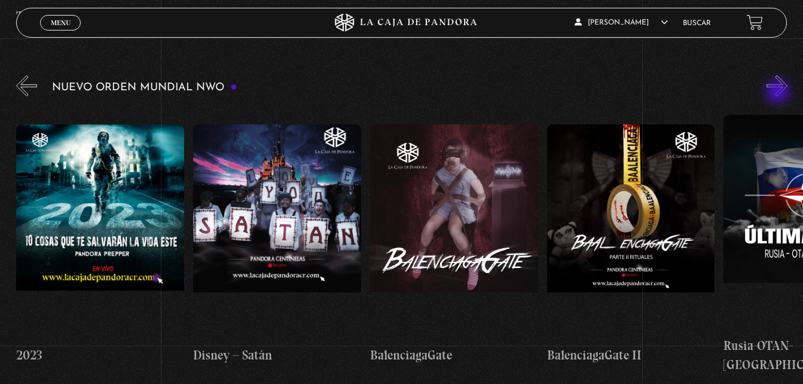
scroll to position [0, 6898]
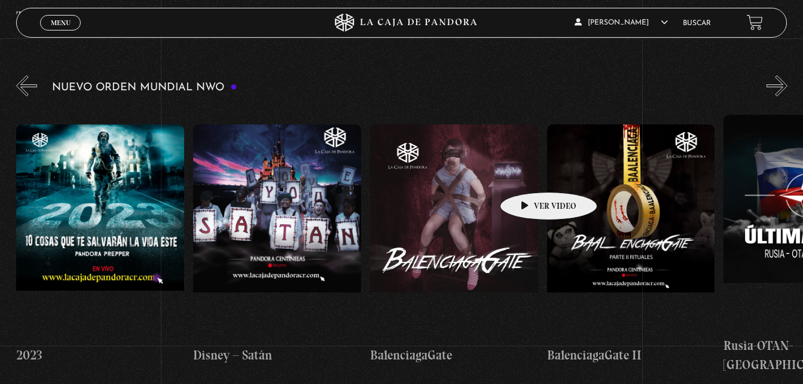
click at [528, 173] on figure at bounding box center [454, 231] width 168 height 215
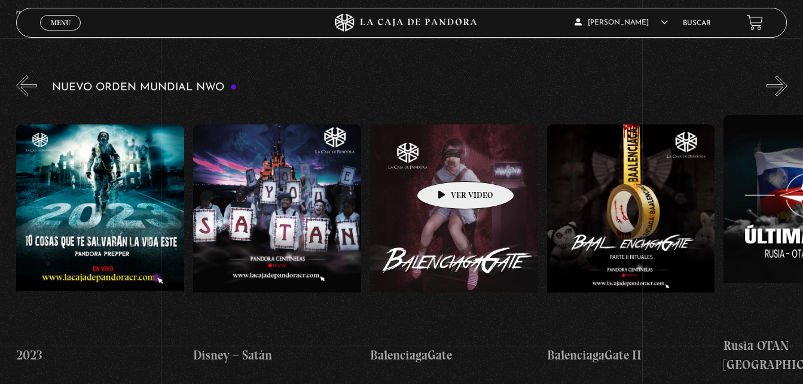
click at [447, 163] on figure at bounding box center [454, 231] width 168 height 215
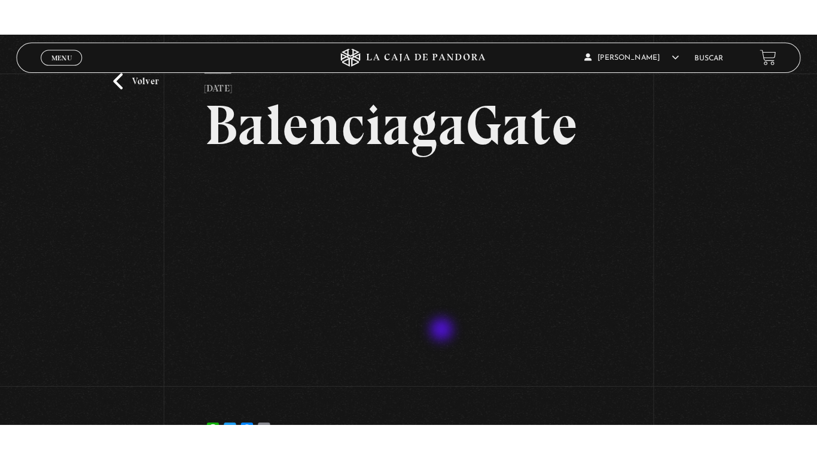
scroll to position [60, 0]
